Goal: Find specific fact: Find specific fact

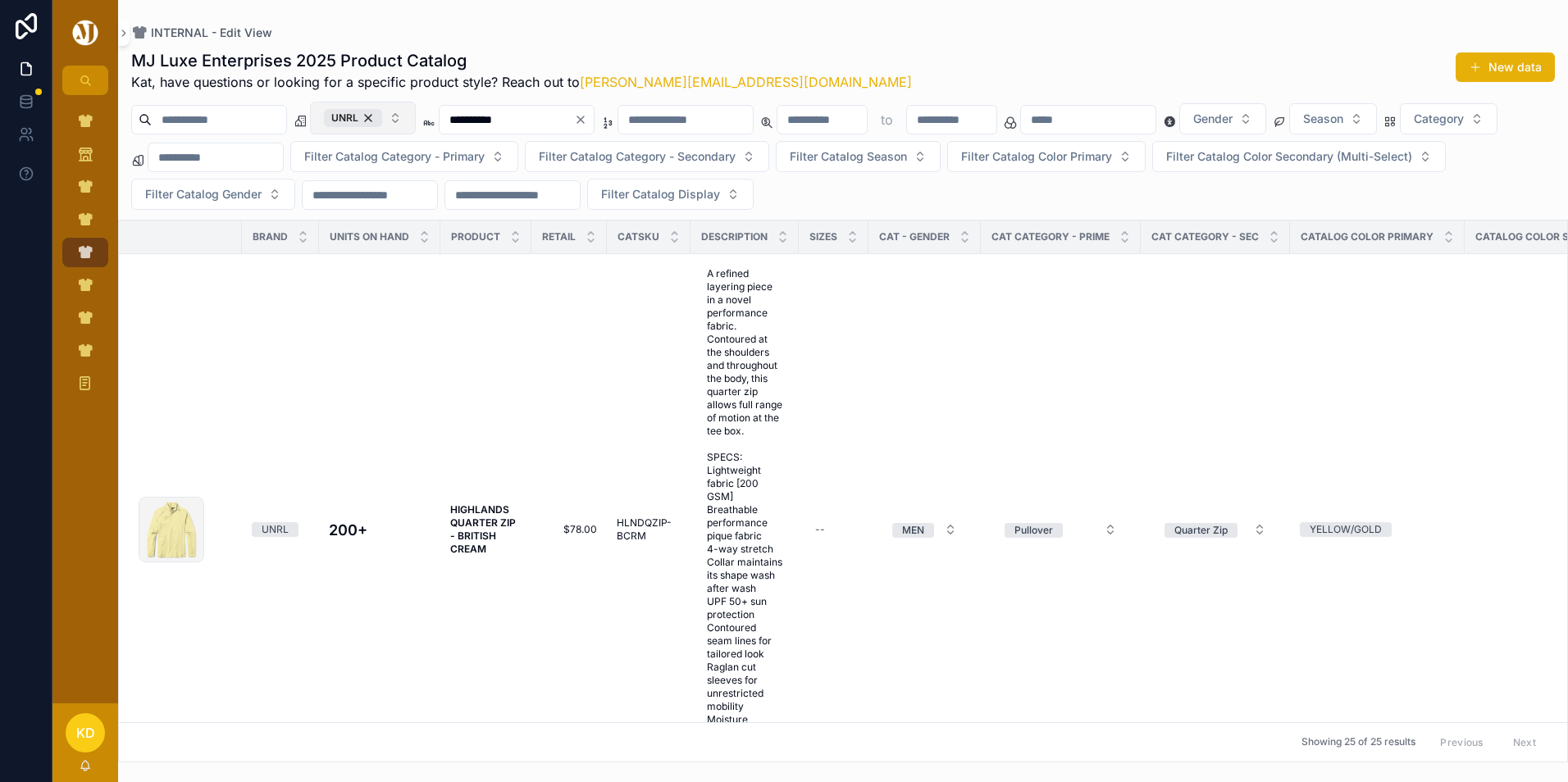
click at [415, 115] on button "UNRL" at bounding box center [363, 118] width 105 height 33
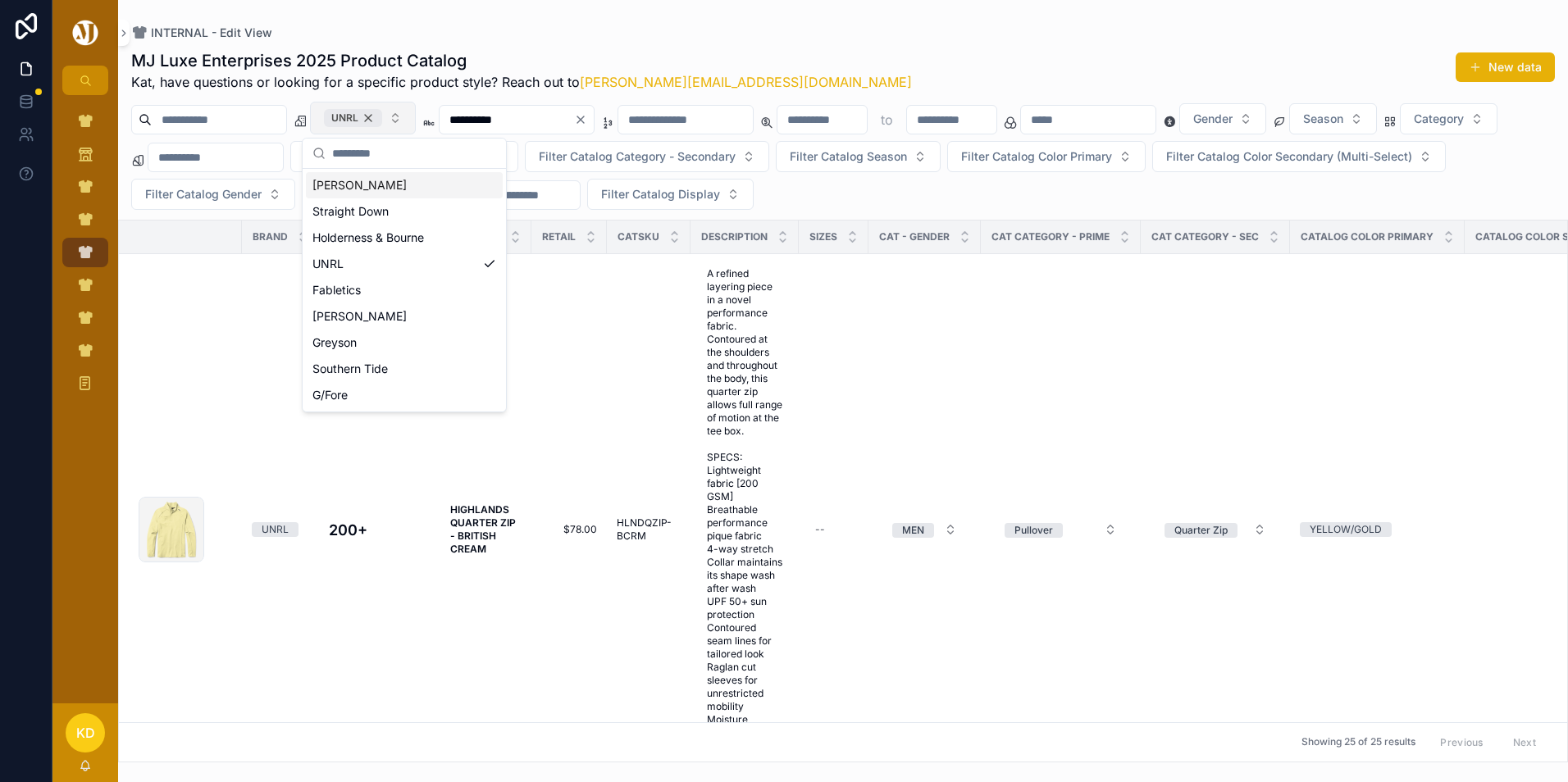
click at [382, 120] on div "UNRL" at bounding box center [352, 118] width 58 height 18
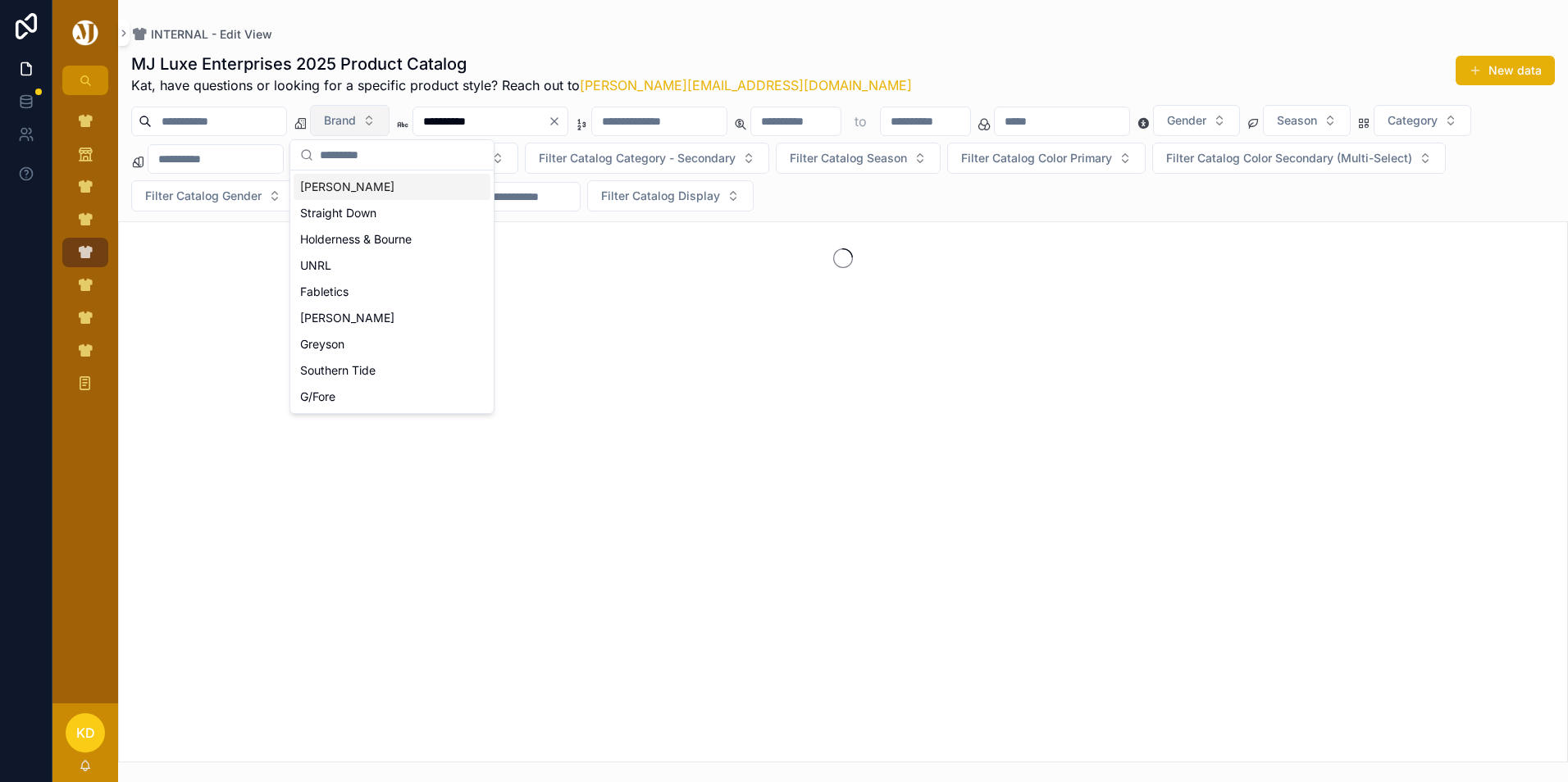
click at [561, 124] on icon "Clear" at bounding box center [554, 122] width 13 height 13
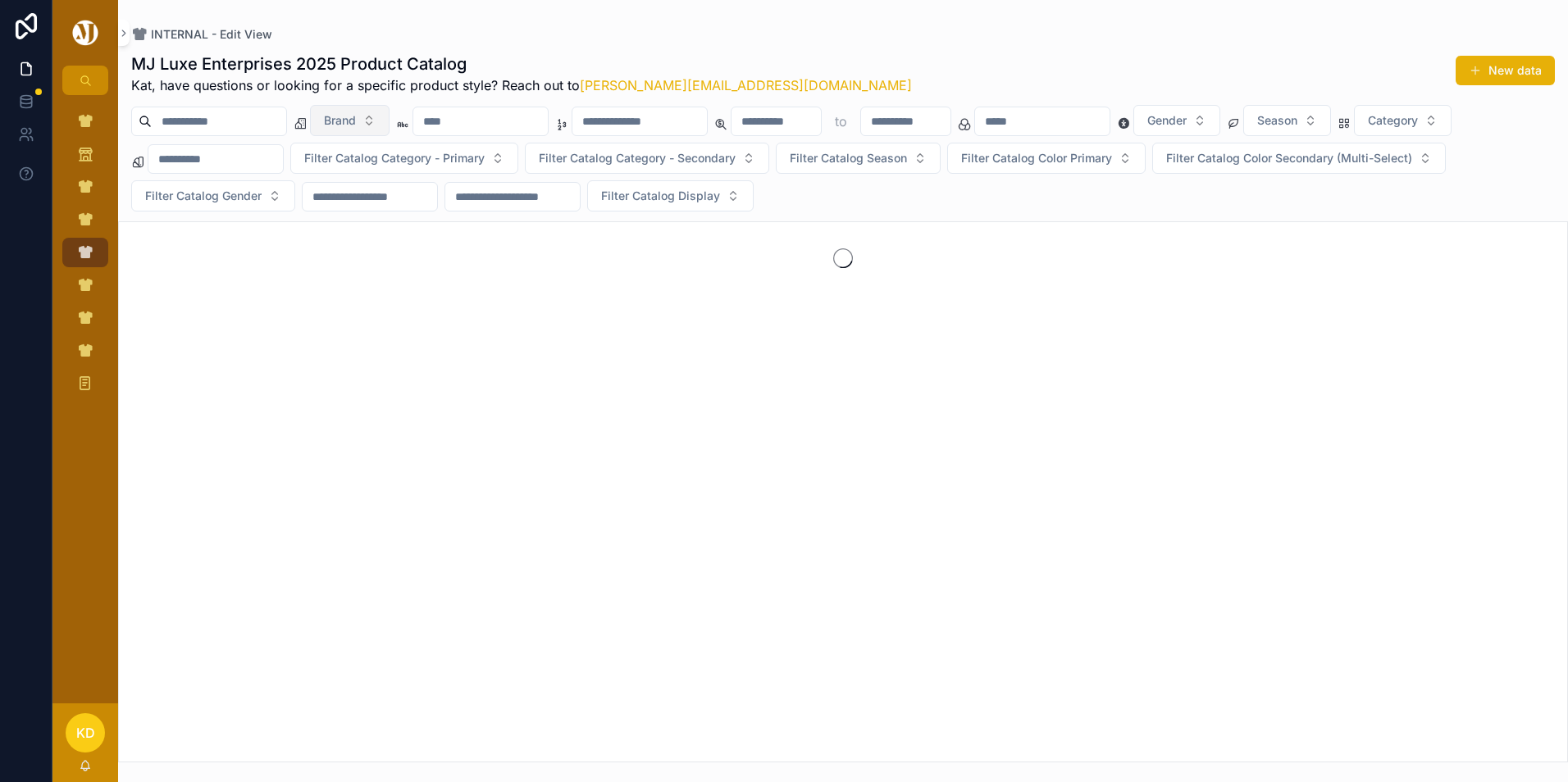
click at [548, 123] on input "scrollable content" at bounding box center [481, 122] width 134 height 23
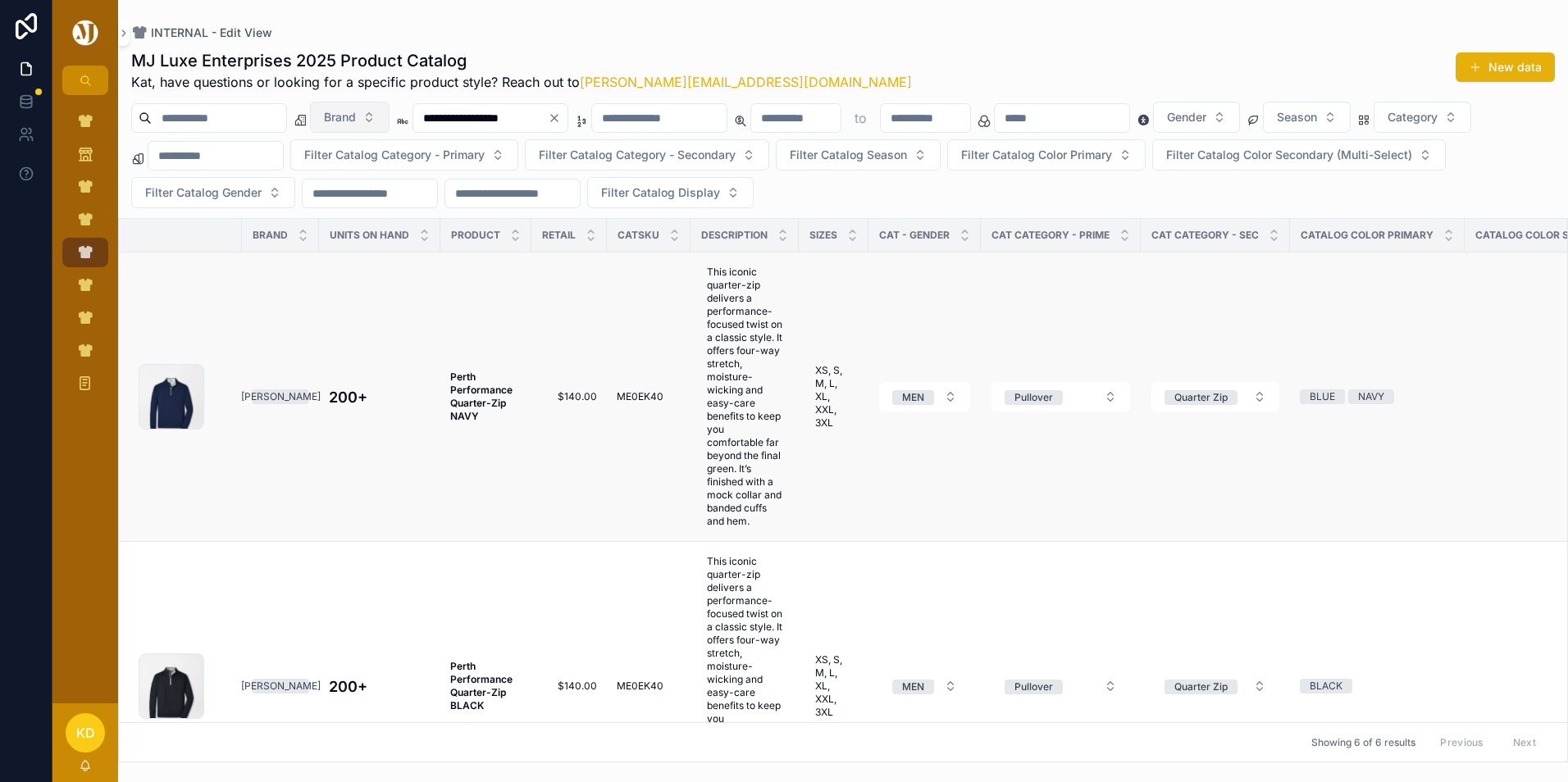
type input "**********"
drag, startPoint x: 614, startPoint y: 401, endPoint x: 666, endPoint y: 404, distance: 52.1
click at [666, 404] on td "ME0EK40 ME0EK40" at bounding box center [648, 397] width 83 height 289
copy span "ME0EK40"
click at [561, 119] on icon "Clear" at bounding box center [554, 118] width 13 height 13
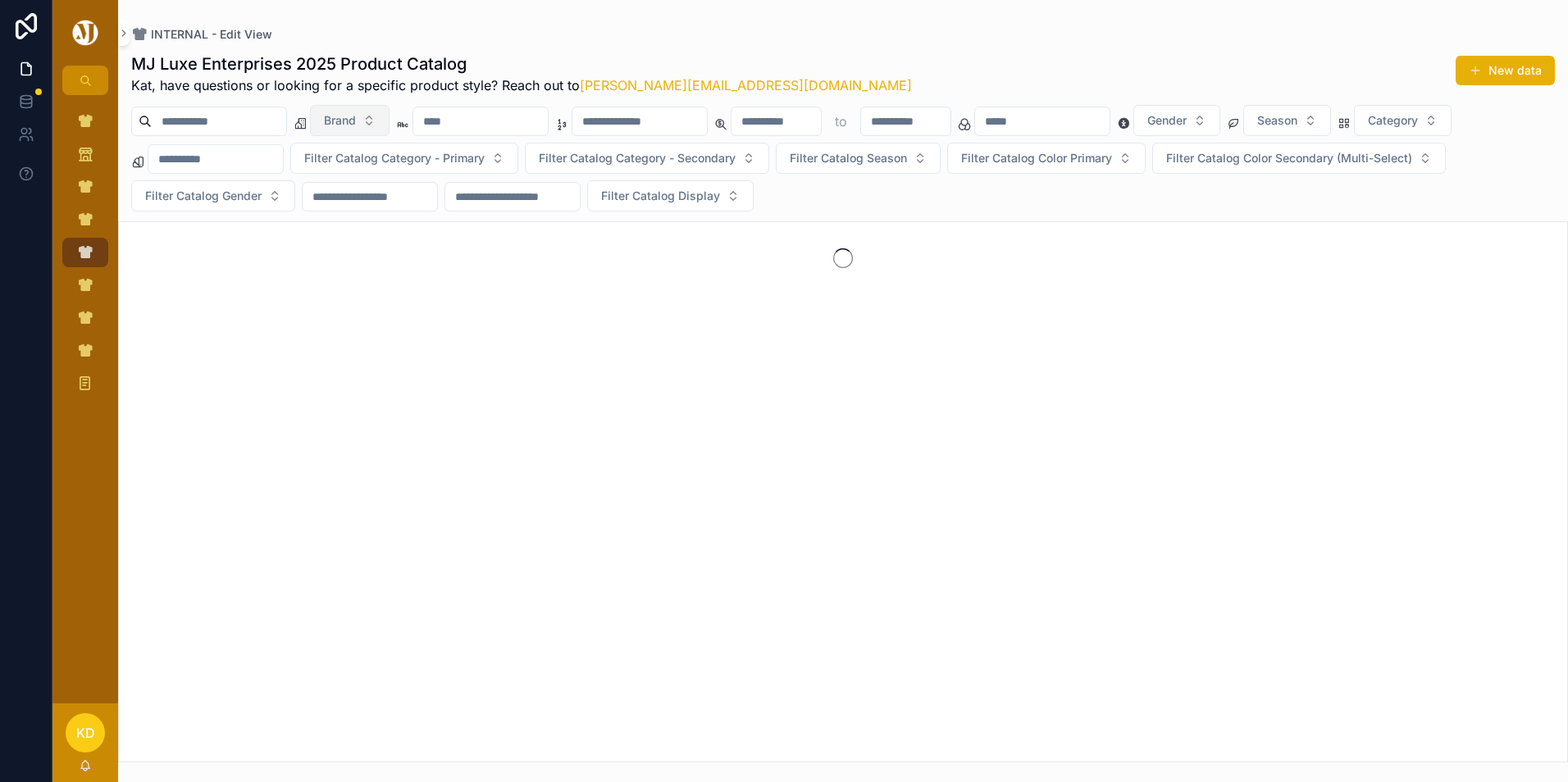
click at [548, 123] on input "scrollable content" at bounding box center [481, 122] width 134 height 23
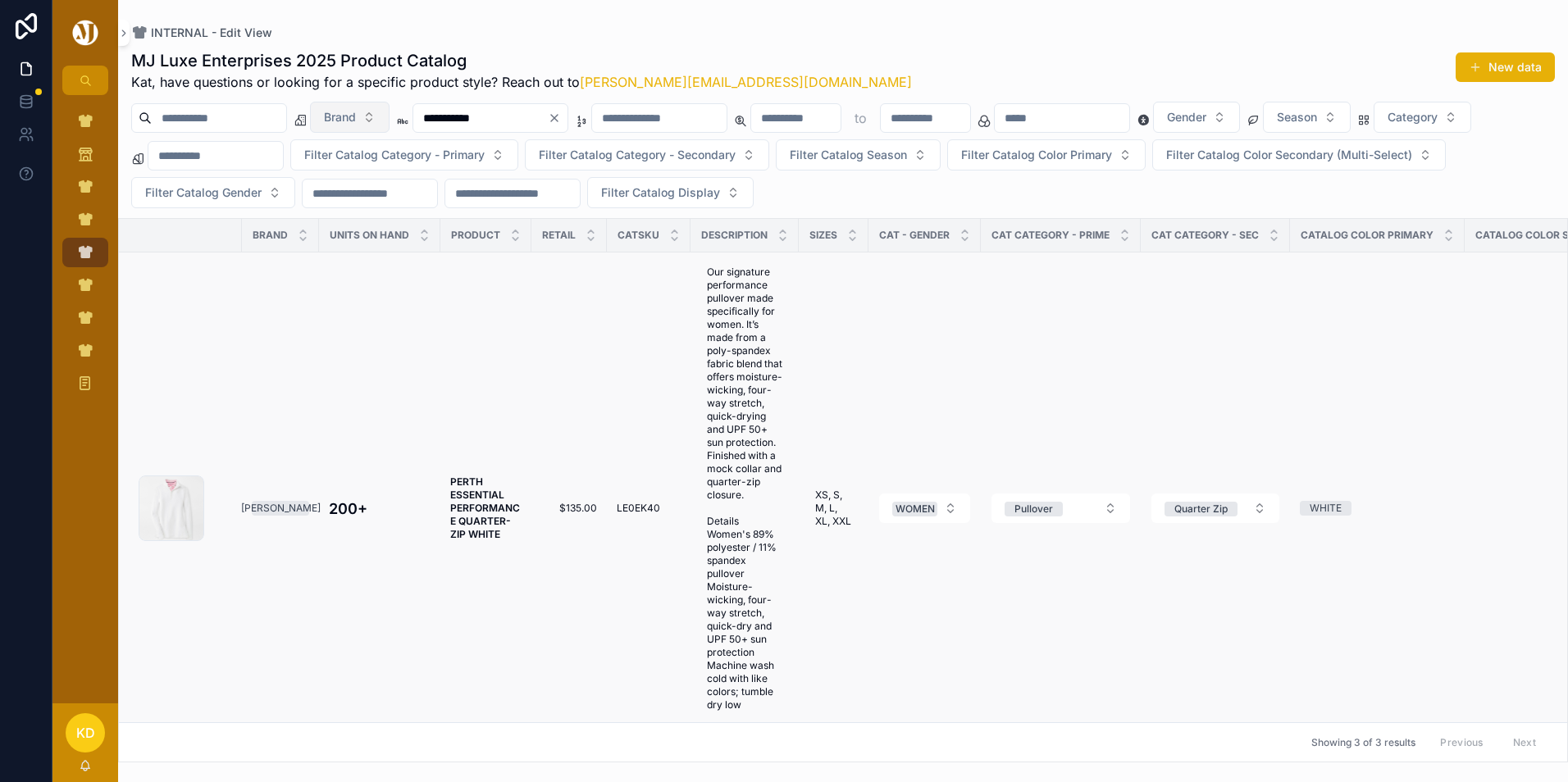
type input "**********"
drag, startPoint x: 614, startPoint y: 517, endPoint x: 662, endPoint y: 523, distance: 48.4
click at [662, 523] on td "LE0EK40 LE0EK40" at bounding box center [648, 508] width 83 height 512
copy span "LE0EK40"
